Goal: Check status

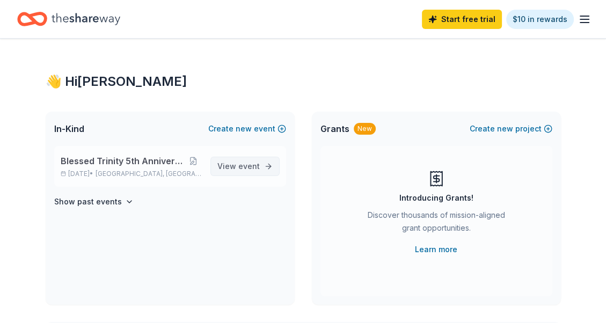
click at [244, 165] on span "event" at bounding box center [248, 165] width 21 height 9
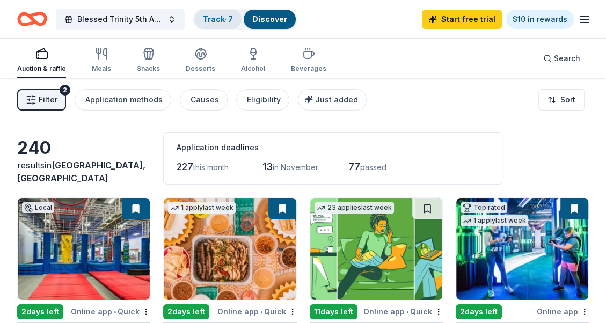
click at [215, 20] on link "Track · 7" at bounding box center [218, 18] width 30 height 9
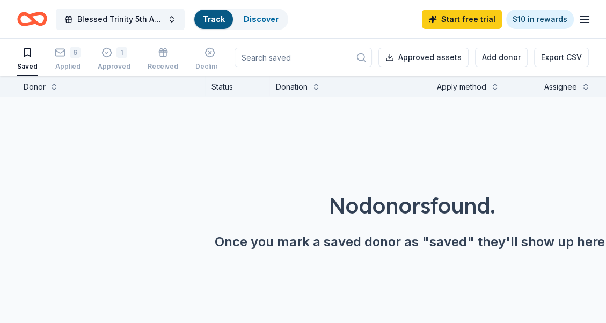
scroll to position [13, 0]
click at [65, 53] on div "6" at bounding box center [68, 52] width 26 height 11
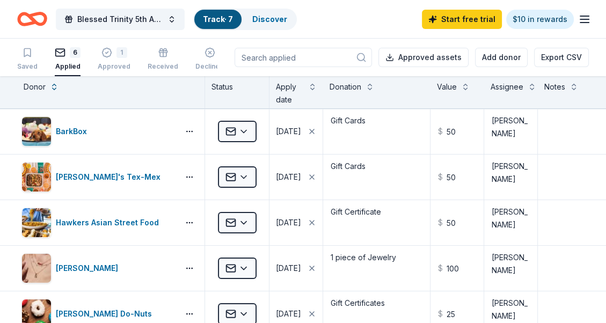
click at [584, 19] on line "button" at bounding box center [584, 19] width 9 height 0
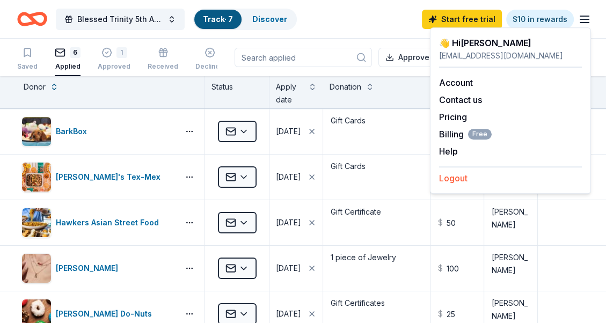
click at [458, 179] on button "Logout" at bounding box center [453, 178] width 28 height 13
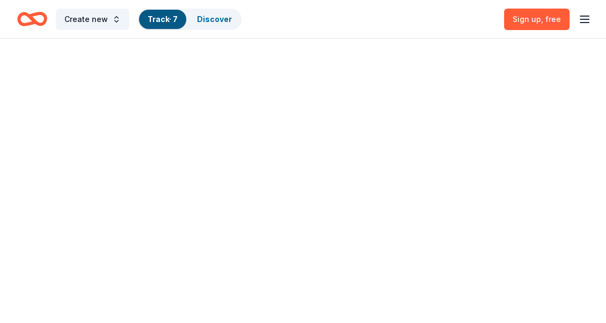
drag, startPoint x: 458, startPoint y: 179, endPoint x: 259, endPoint y: 23, distance: 253.7
click at [378, 95] on div "Create new Track · 7 Discover Sign up , free" at bounding box center [303, 161] width 606 height 323
